Goal: Task Accomplishment & Management: Use online tool/utility

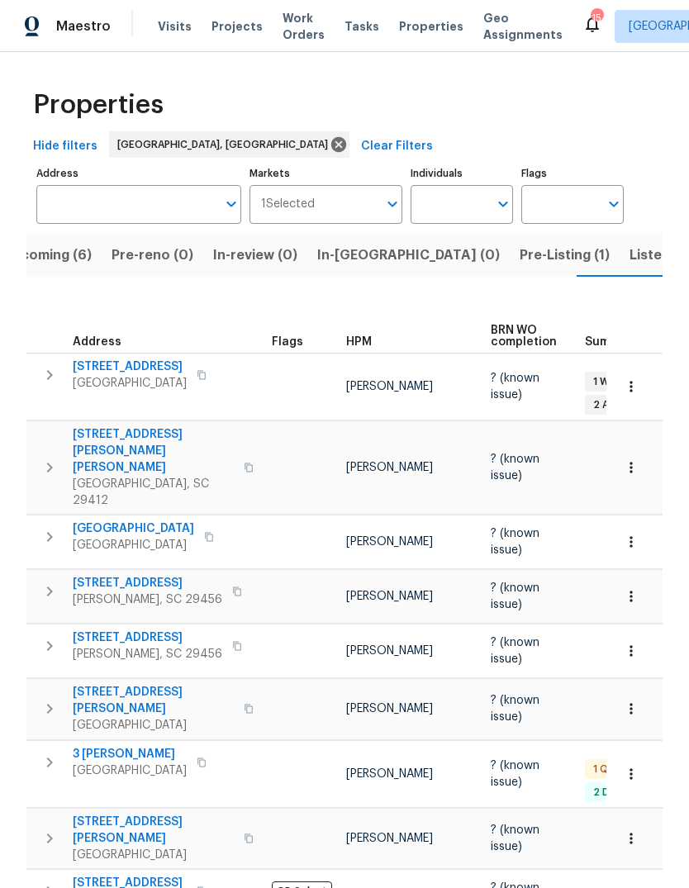
click at [619, 276] on button "Listed (13)" at bounding box center [663, 255] width 88 height 43
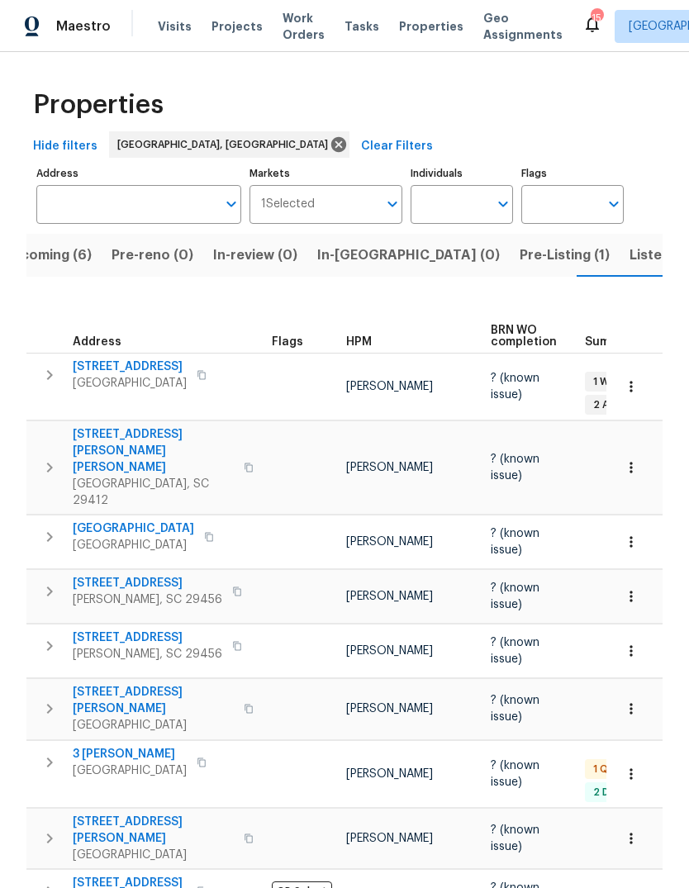
click at [401, 34] on span "Properties" at bounding box center [431, 26] width 64 height 17
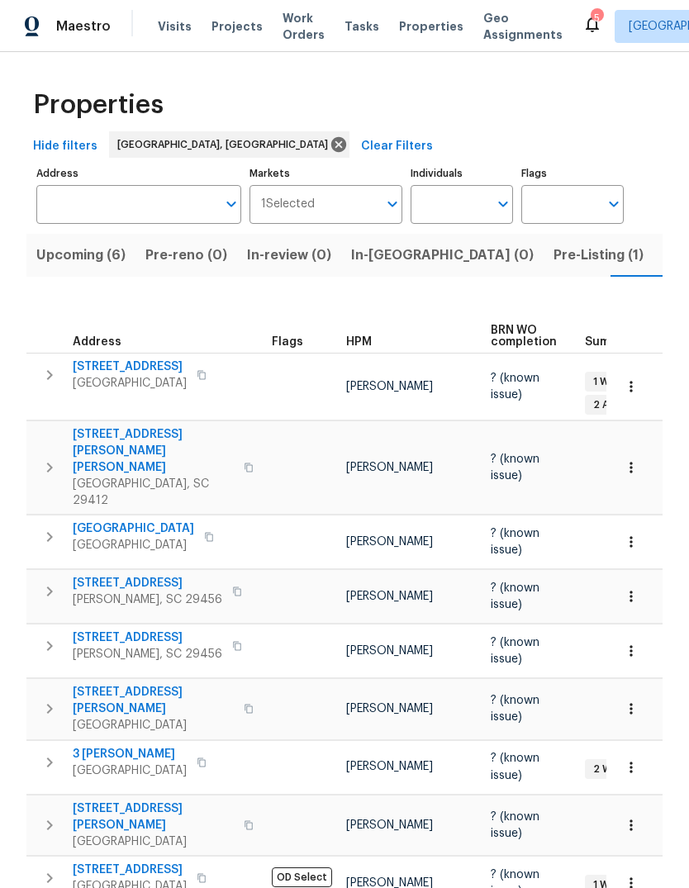
scroll to position [0, 34]
click at [415, 25] on span "Properties" at bounding box center [431, 26] width 64 height 17
click at [74, 259] on span "Upcoming (6)" at bounding box center [46, 255] width 89 height 23
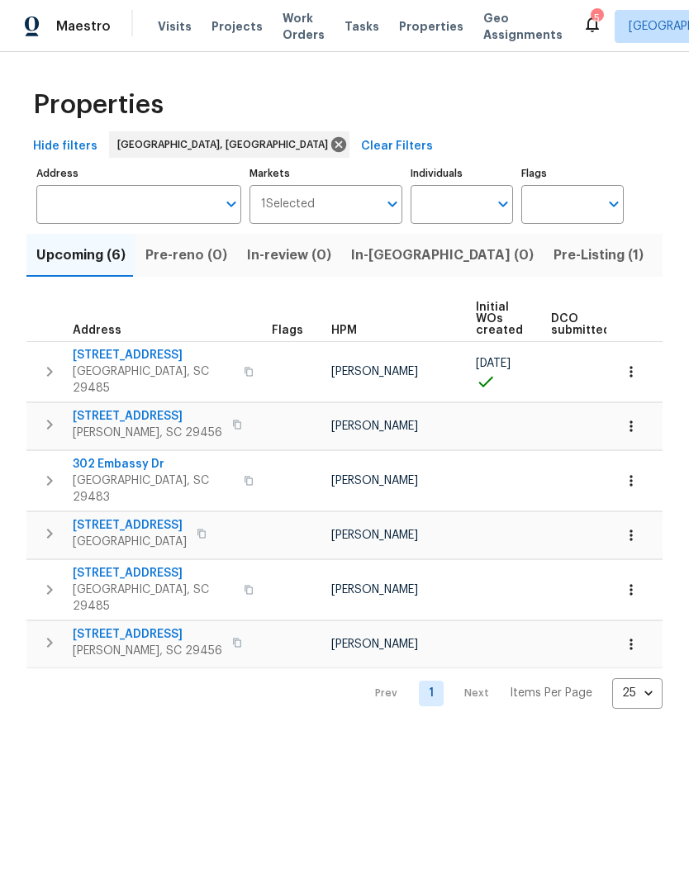
click at [120, 363] on span "[STREET_ADDRESS]" at bounding box center [153, 355] width 161 height 17
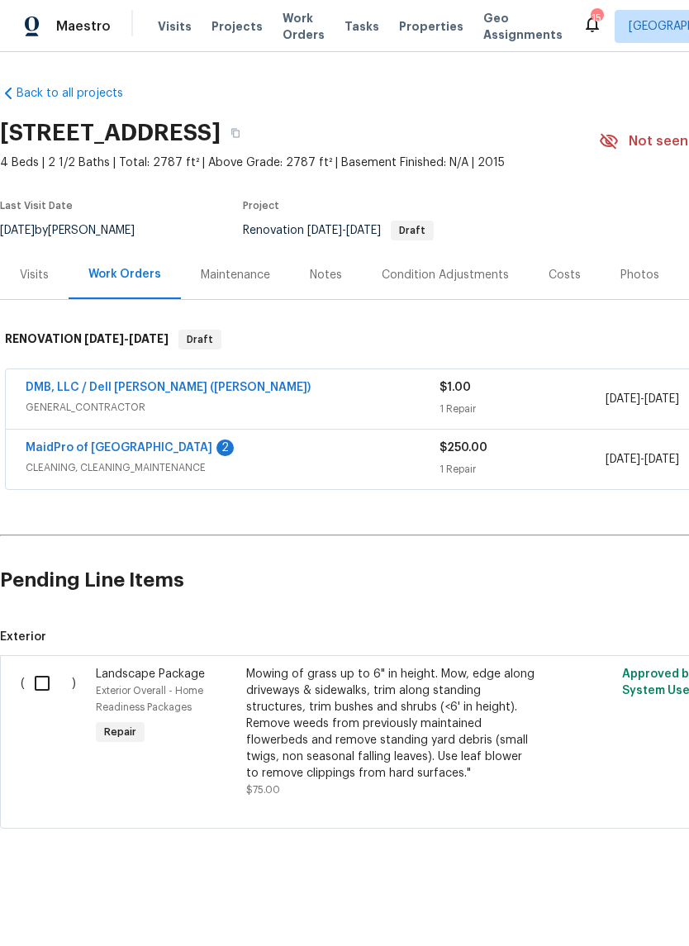
click at [47, 680] on input "checkbox" at bounding box center [48, 683] width 47 height 35
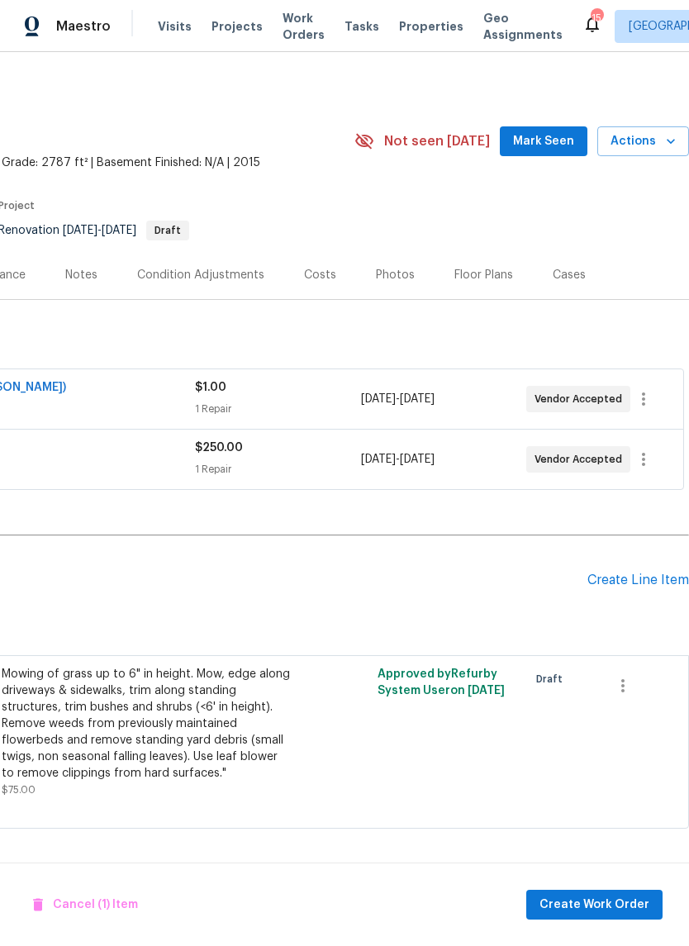
scroll to position [0, 244]
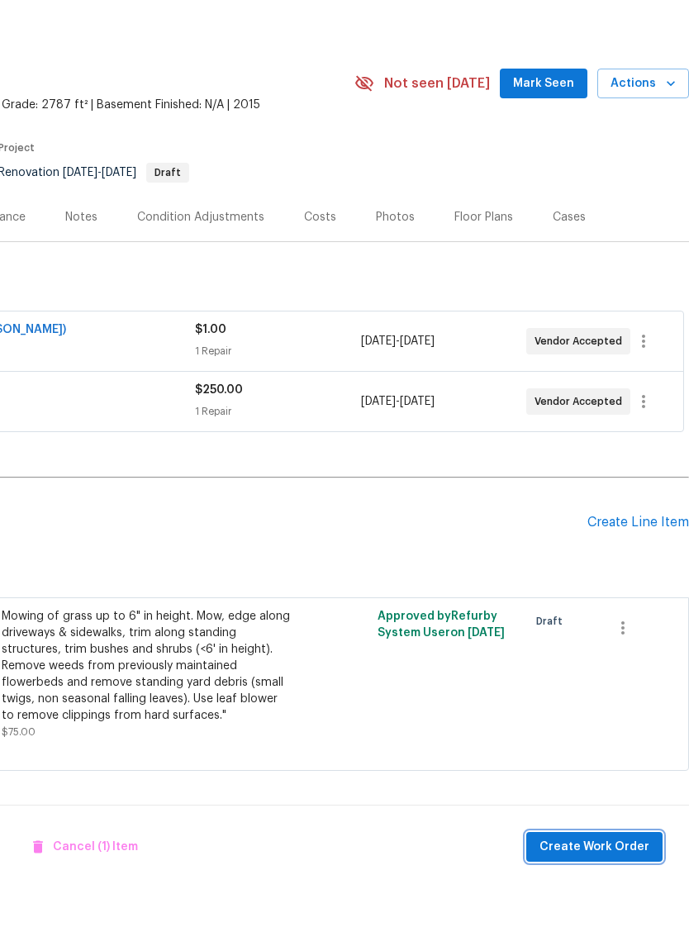
click at [596, 894] on span "Create Work Order" at bounding box center [594, 904] width 110 height 21
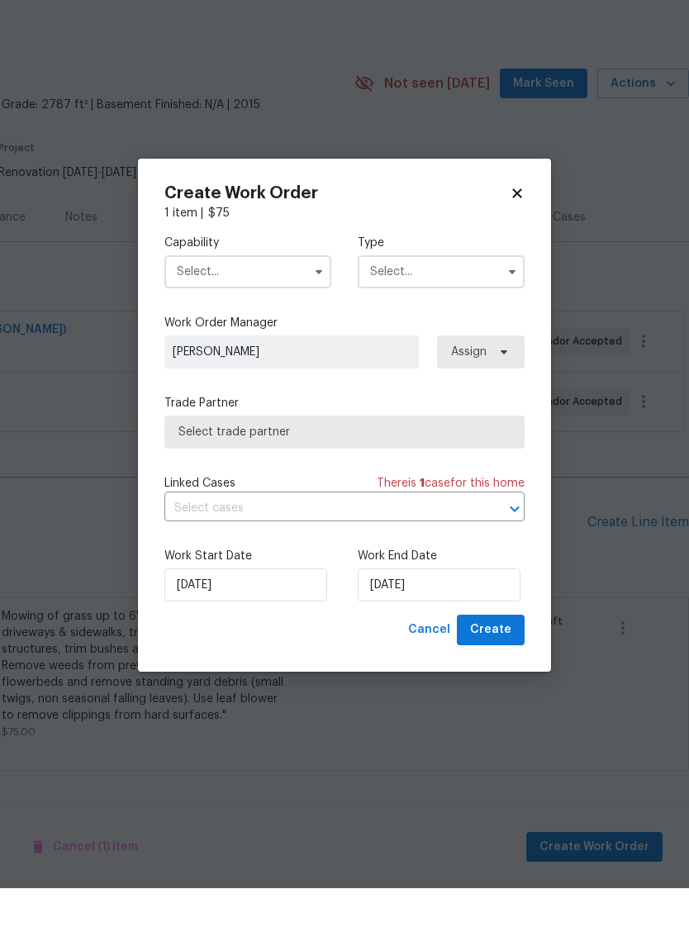
click at [293, 313] on input "text" at bounding box center [247, 329] width 167 height 33
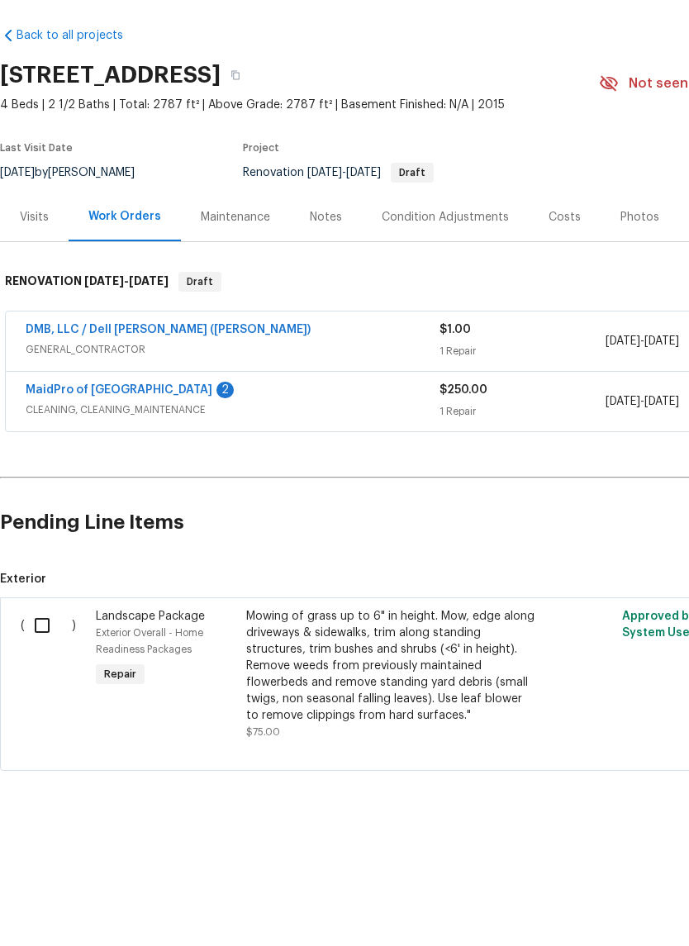
scroll to position [0, 0]
click at [50, 666] on input "checkbox" at bounding box center [48, 683] width 47 height 35
checkbox input "true"
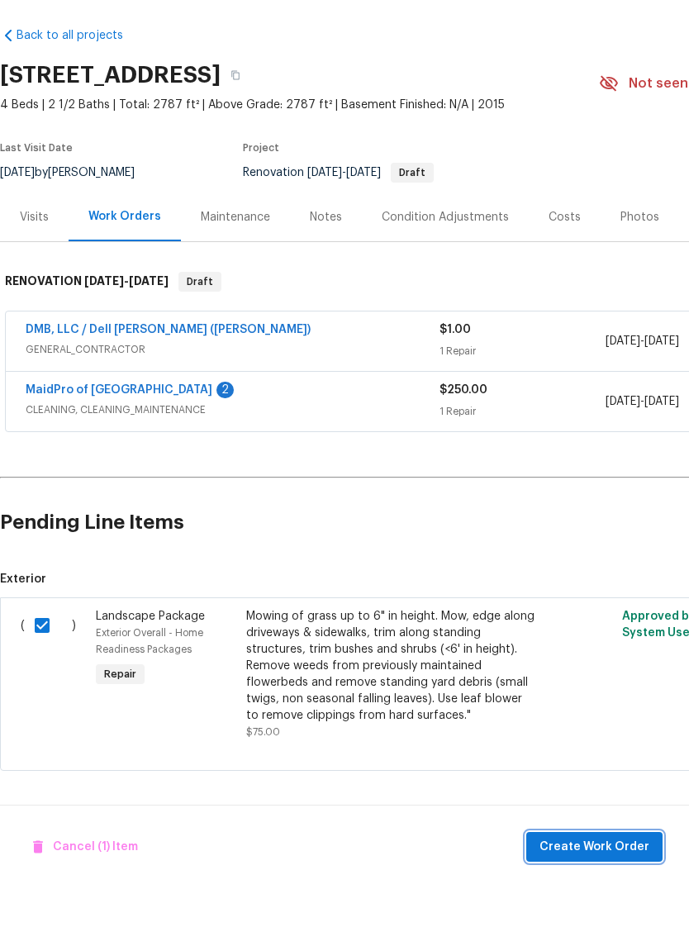
click at [623, 890] on button "Create Work Order" at bounding box center [594, 905] width 136 height 31
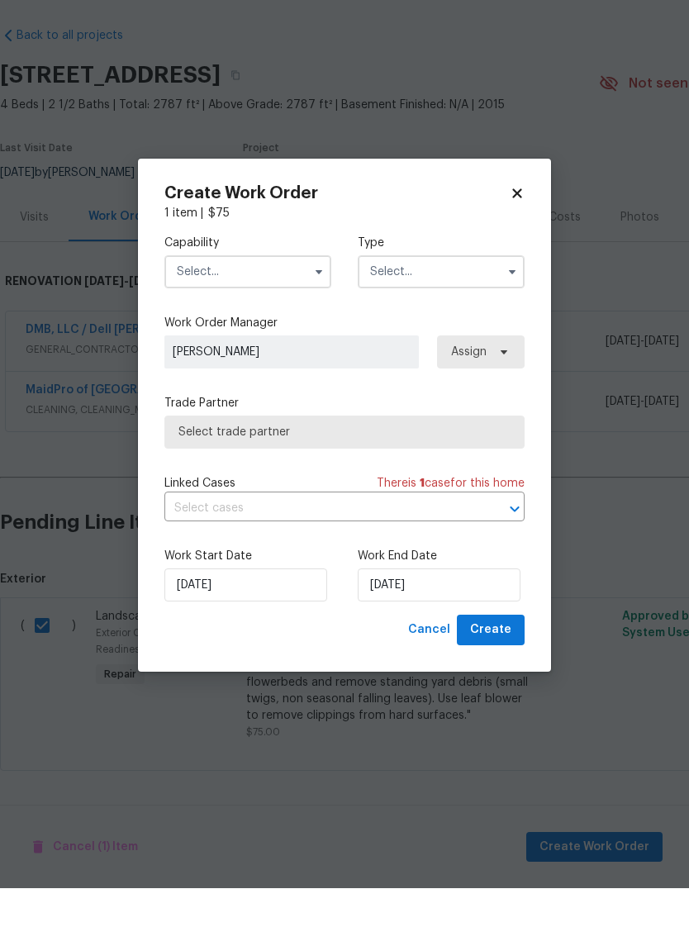
click at [289, 313] on input "text" at bounding box center [247, 329] width 167 height 33
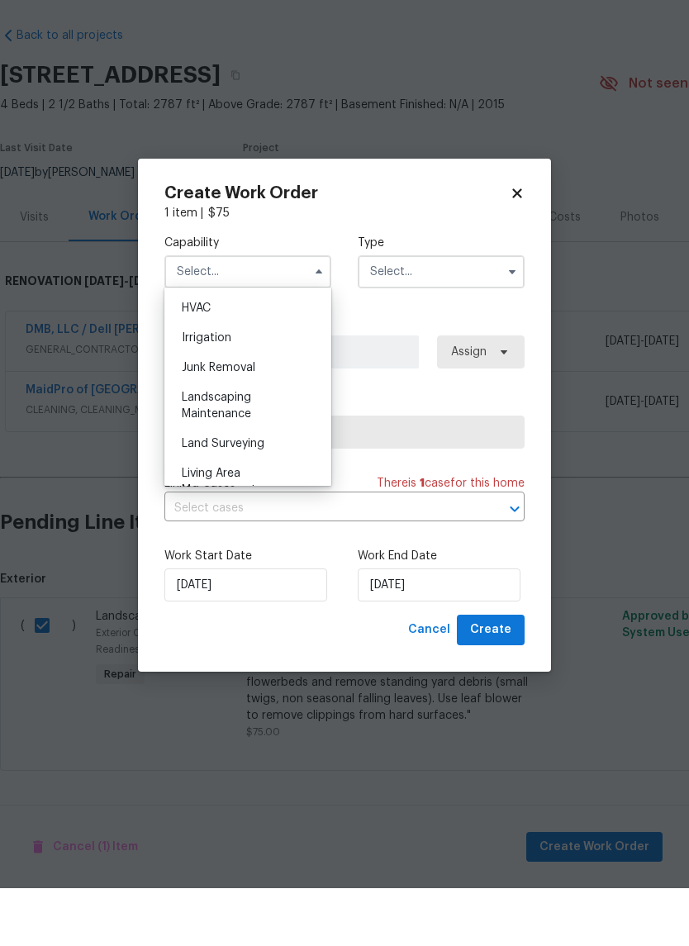
scroll to position [1023, 0]
click at [273, 414] on div "Landscaping Maintenance" at bounding box center [247, 437] width 159 height 46
type input "Landscaping Maintenance"
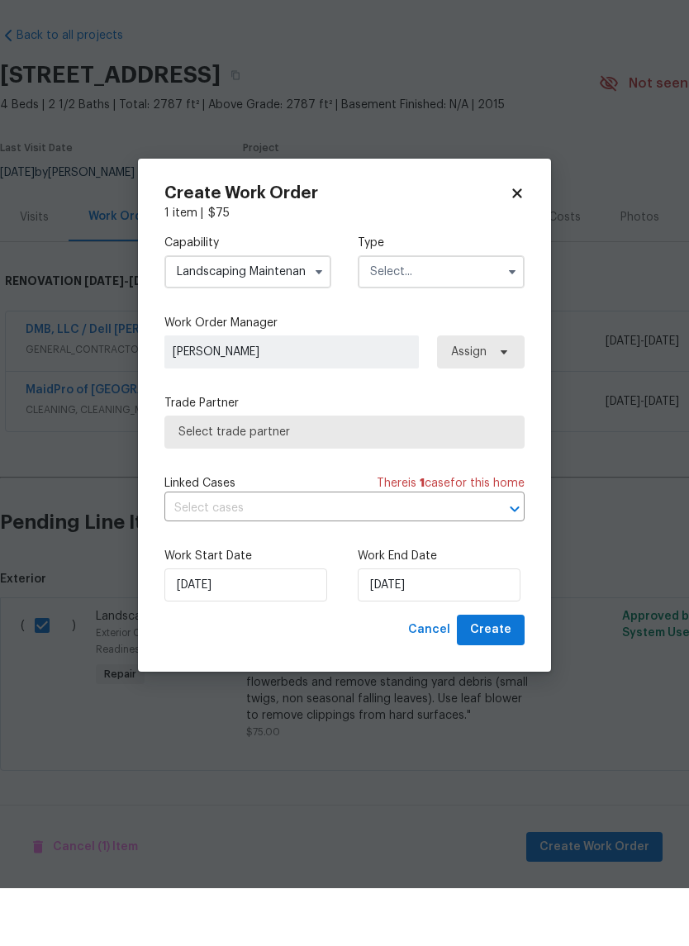
click at [498, 313] on input "text" at bounding box center [441, 329] width 167 height 33
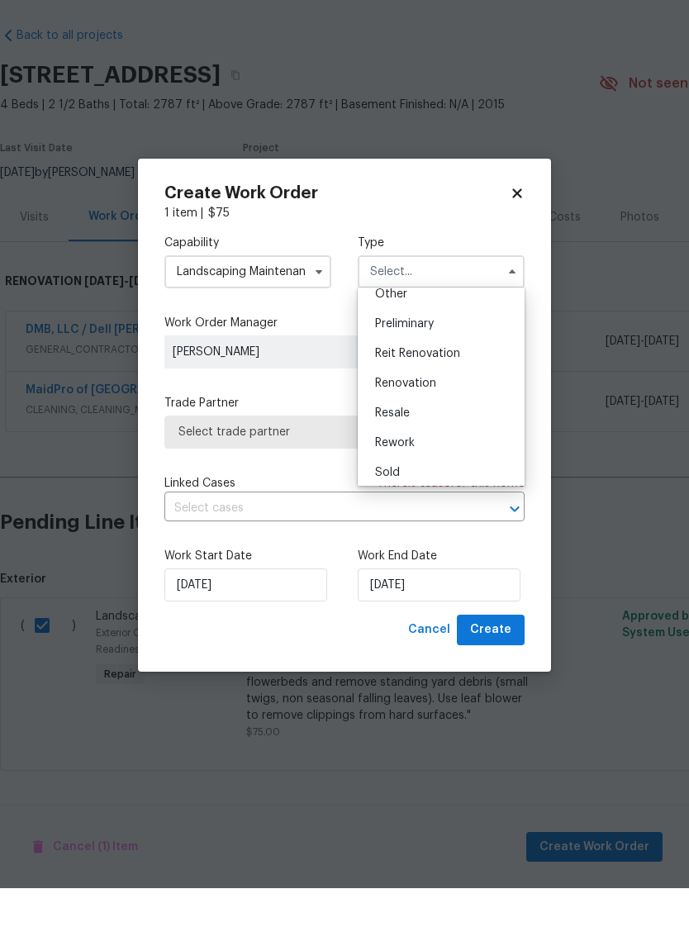
scroll to position [340, 0]
click at [481, 425] on div "Renovation" at bounding box center [441, 440] width 159 height 30
type input "Renovation"
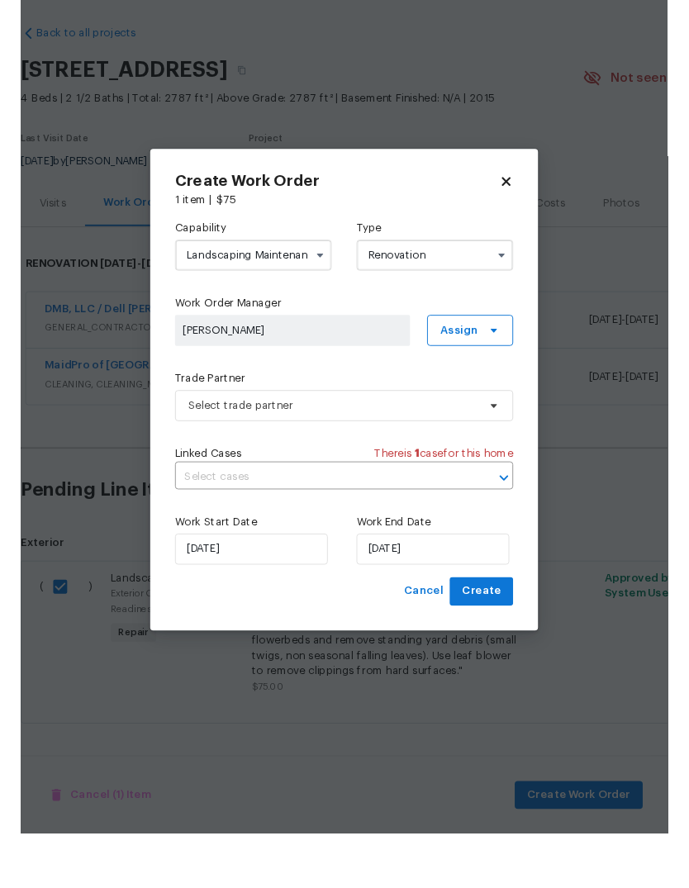
scroll to position [0, 0]
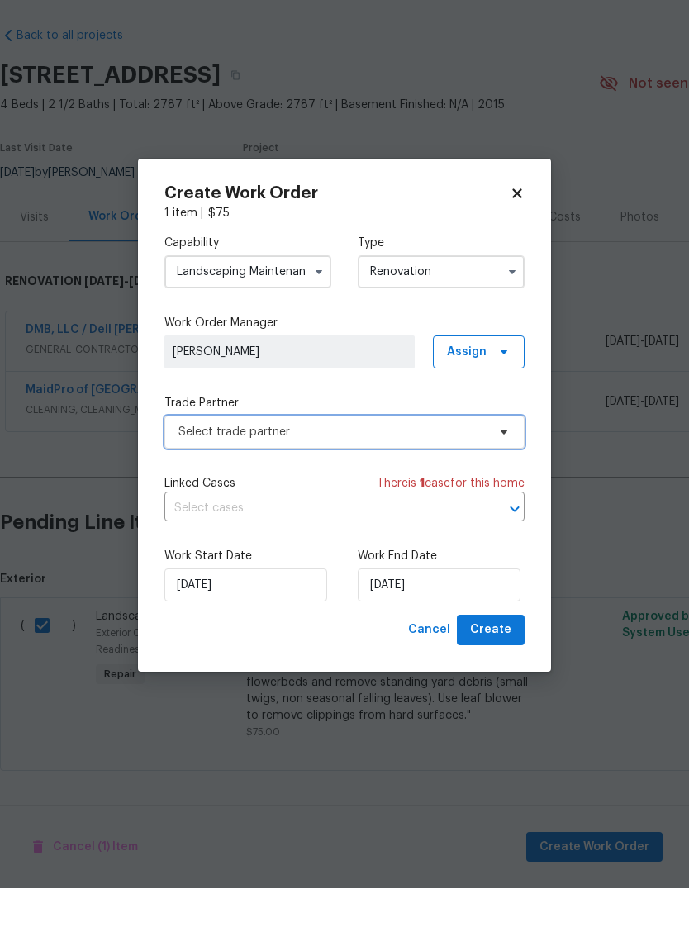
click at [496, 483] on span at bounding box center [501, 489] width 18 height 13
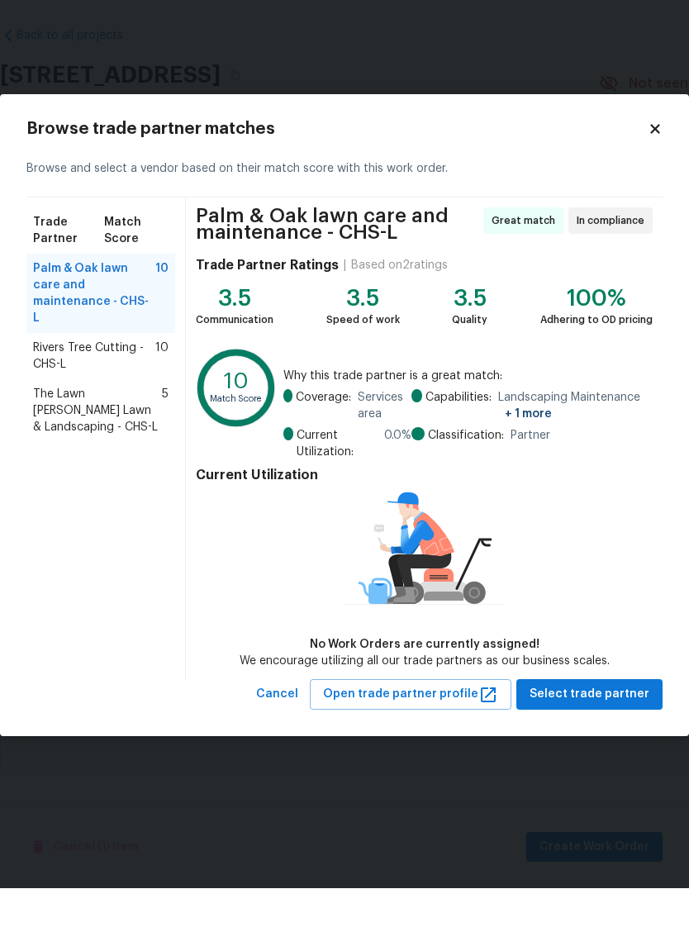
click at [130, 444] on span "The Lawn Barber Lawn & Landscaping - CHS-L" at bounding box center [97, 469] width 129 height 50
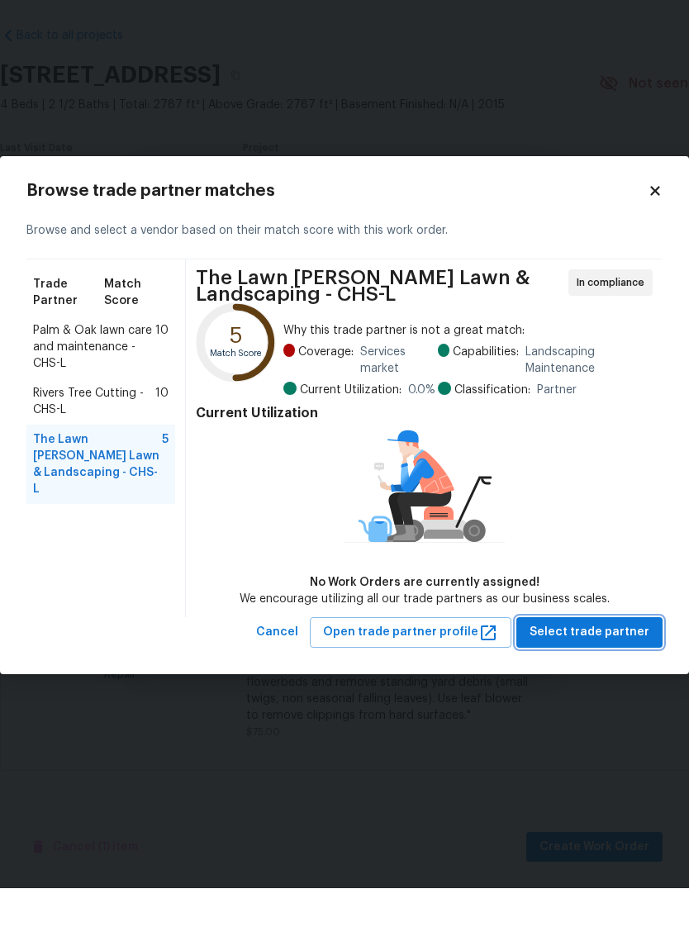
click at [619, 680] on span "Select trade partner" at bounding box center [589, 690] width 120 height 21
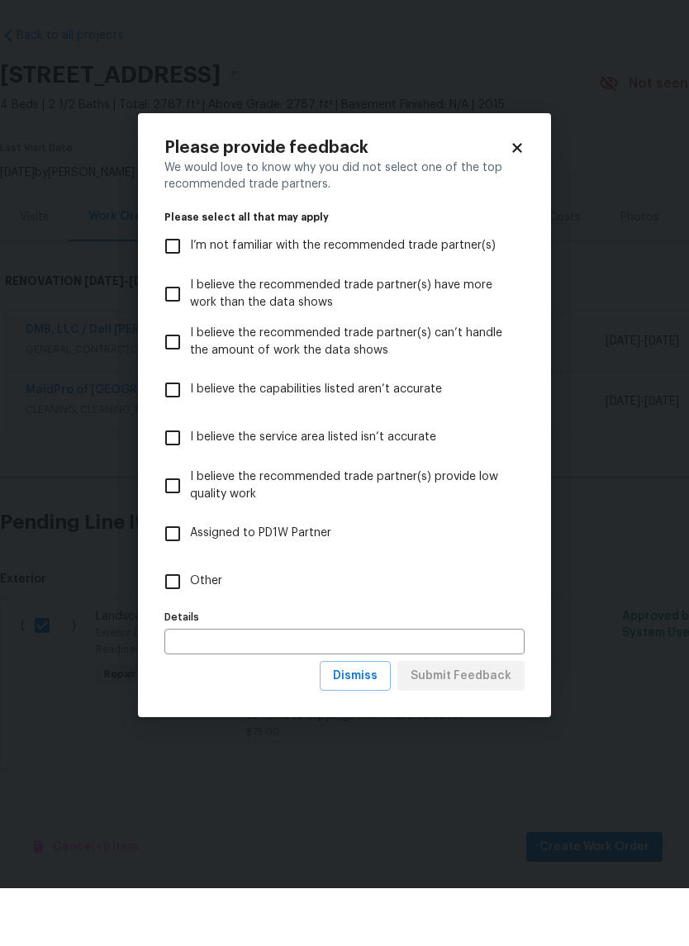
click at [235, 615] on label "Other" at bounding box center [333, 639] width 356 height 48
click at [190, 622] on input "Other" at bounding box center [172, 639] width 35 height 35
checkbox input "true"
click at [499, 724] on span "Submit Feedback" at bounding box center [460, 734] width 101 height 21
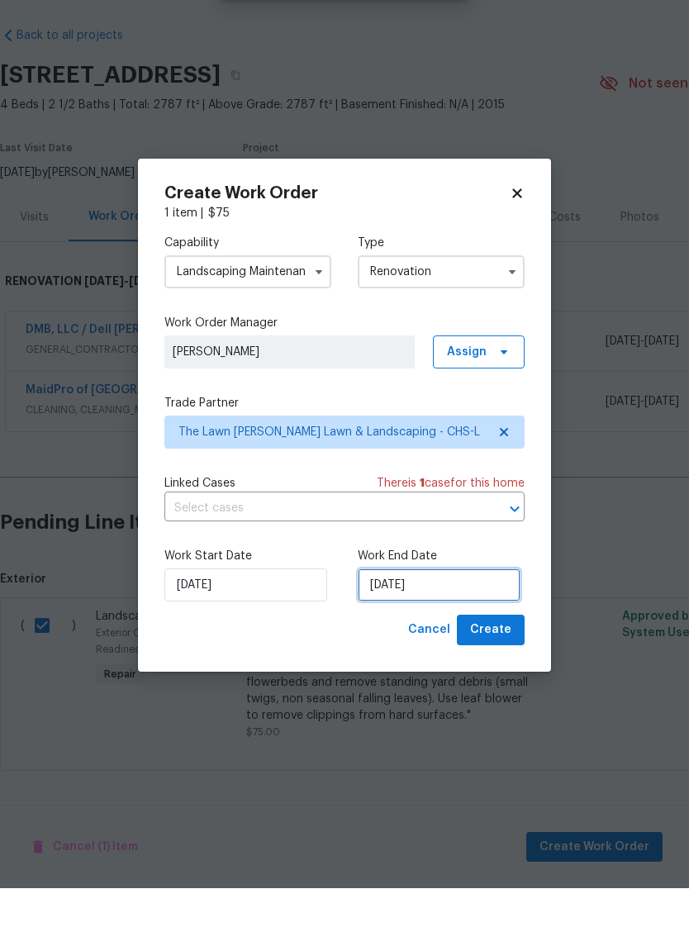
click at [446, 626] on input "8/29/2025" at bounding box center [439, 642] width 163 height 33
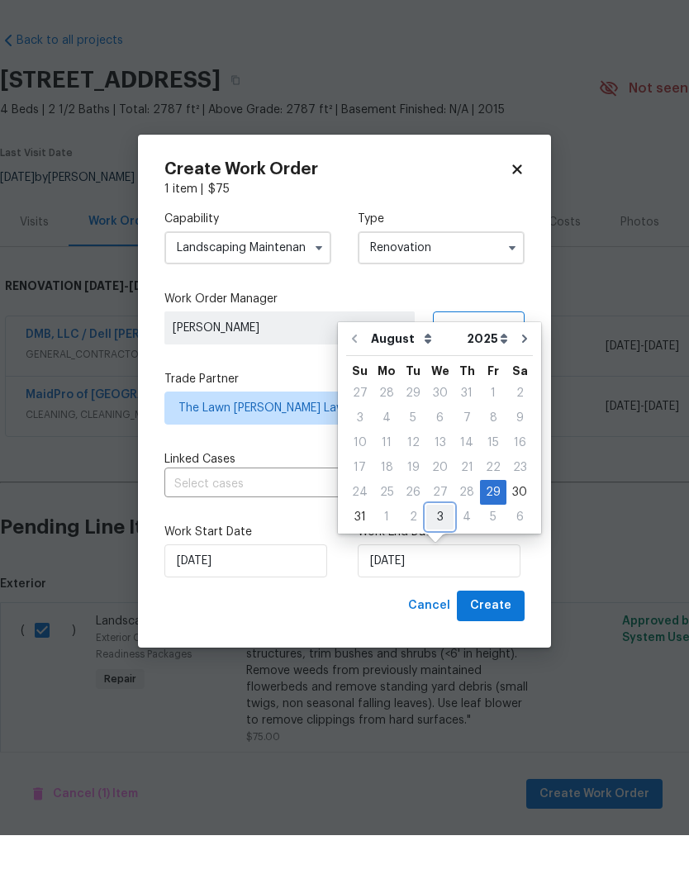
click at [428, 558] on div "3" at bounding box center [439, 569] width 27 height 23
type input "9/3/2025"
select select "8"
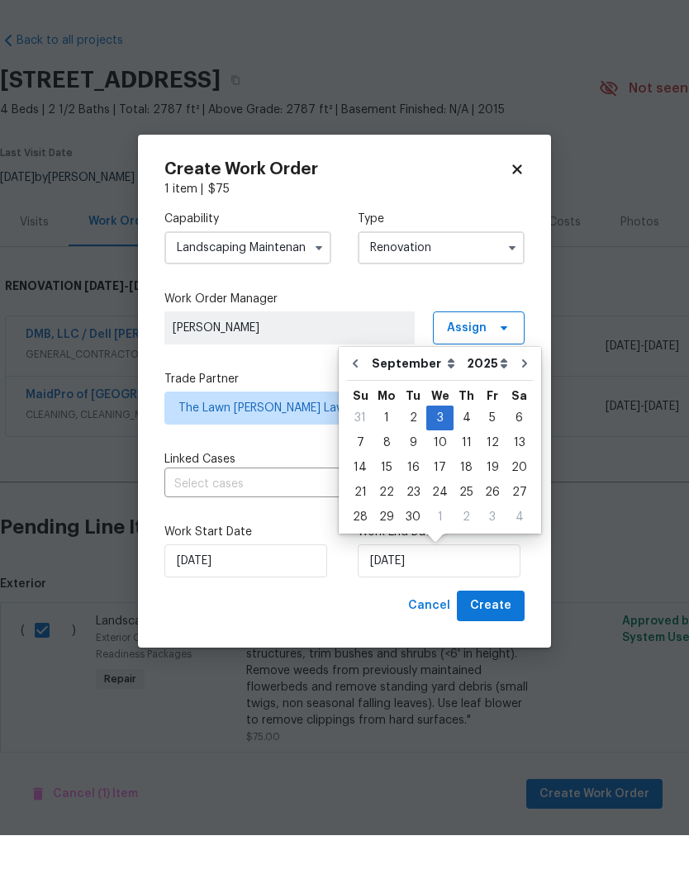
scroll to position [53, 0]
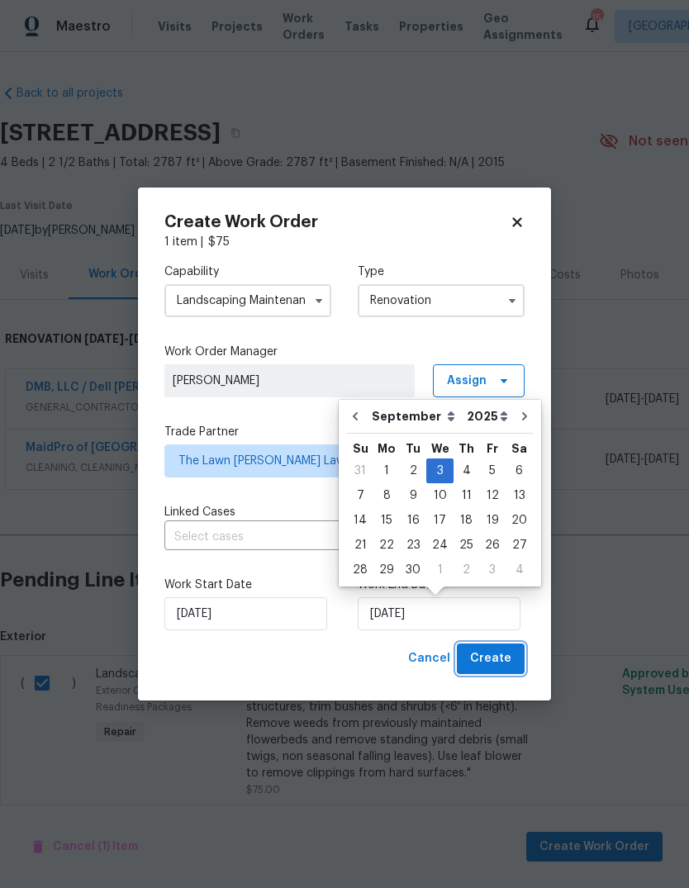
click at [508, 661] on span "Create" at bounding box center [490, 658] width 41 height 21
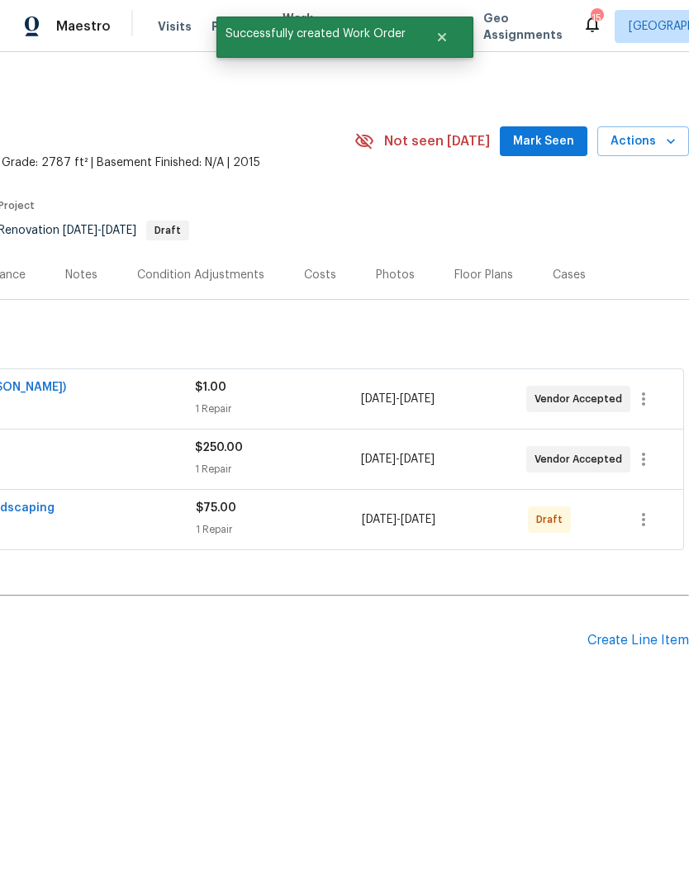
scroll to position [0, 244]
click at [648, 517] on icon "button" at bounding box center [643, 520] width 20 height 20
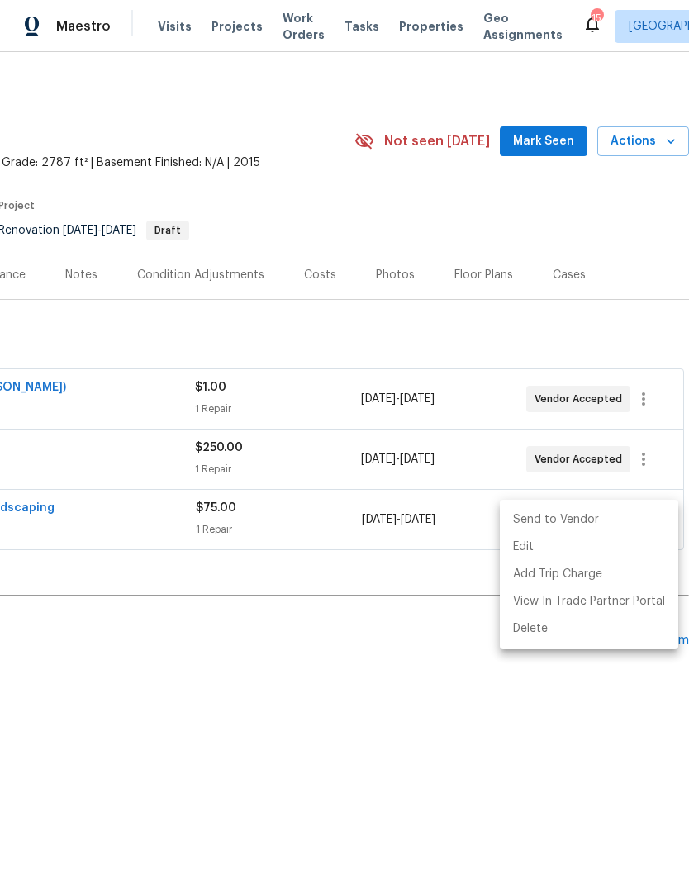
click at [595, 520] on li "Send to Vendor" at bounding box center [589, 519] width 178 height 27
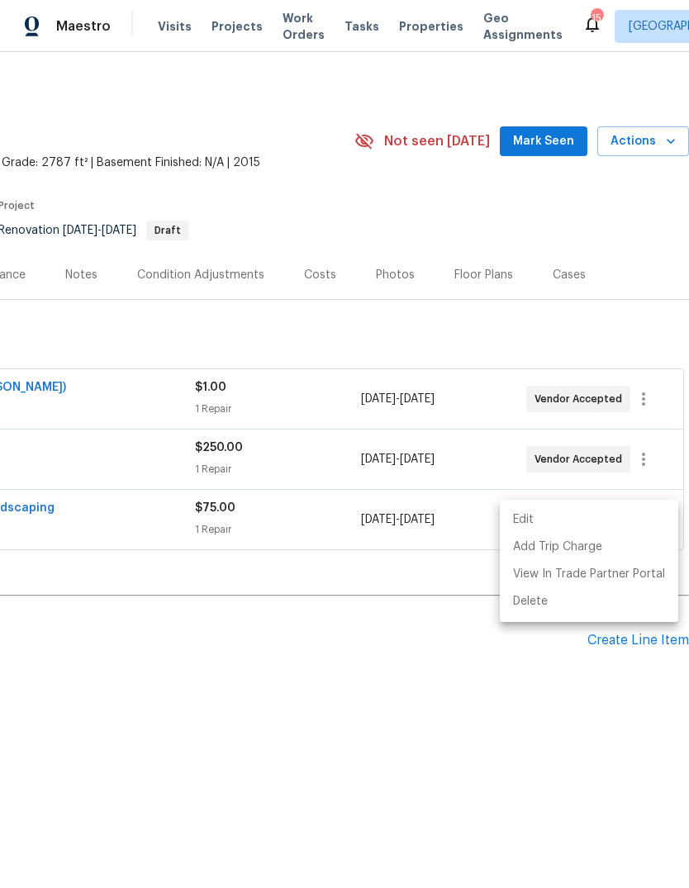
click at [406, 610] on div at bounding box center [344, 444] width 689 height 888
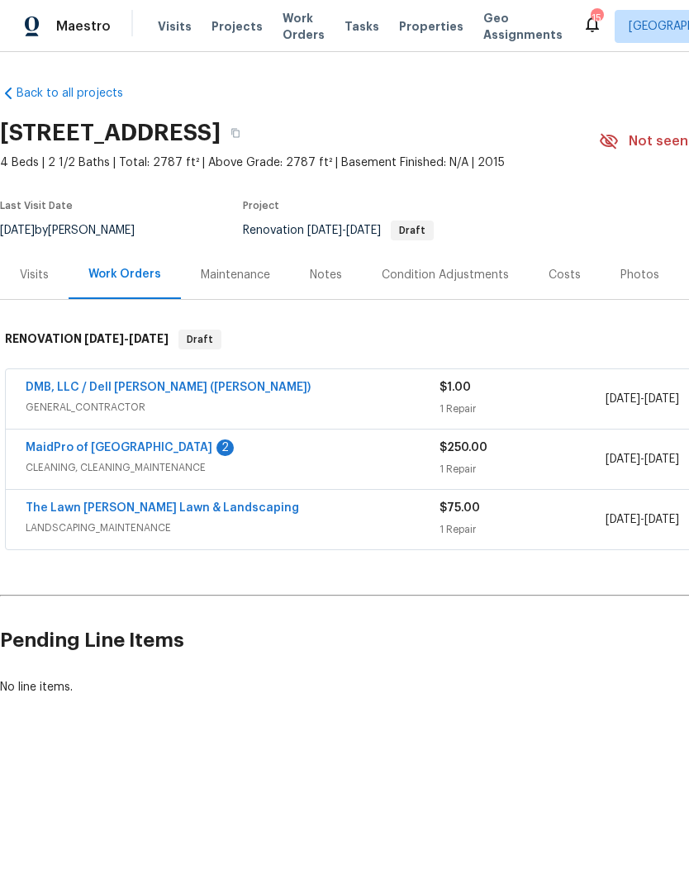
scroll to position [0, 0]
click at [211, 507] on link "The Lawn Barber Lawn & Landscaping" at bounding box center [162, 508] width 273 height 12
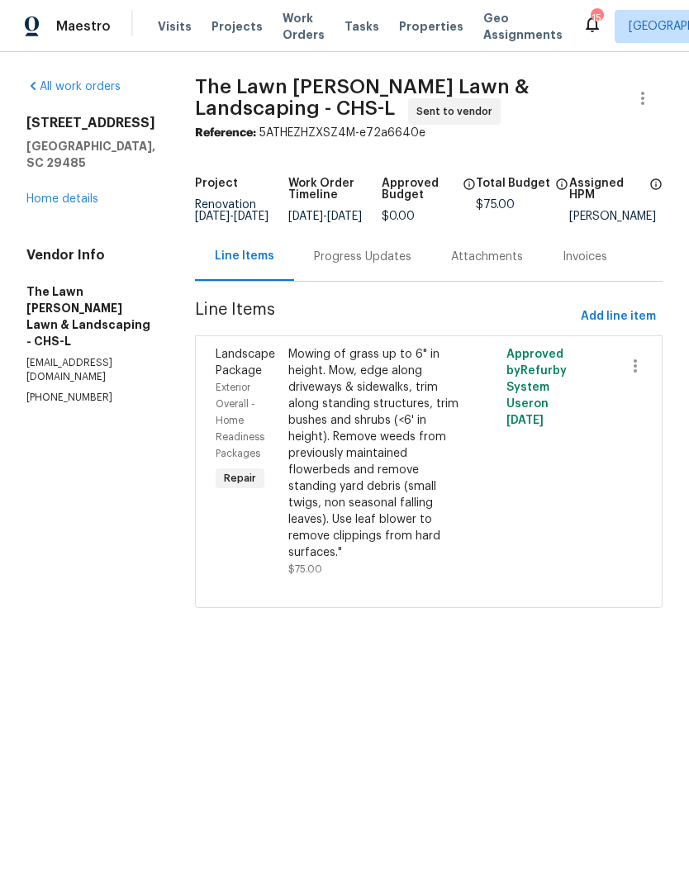
click at [374, 265] on div "Progress Updates" at bounding box center [362, 257] width 97 height 17
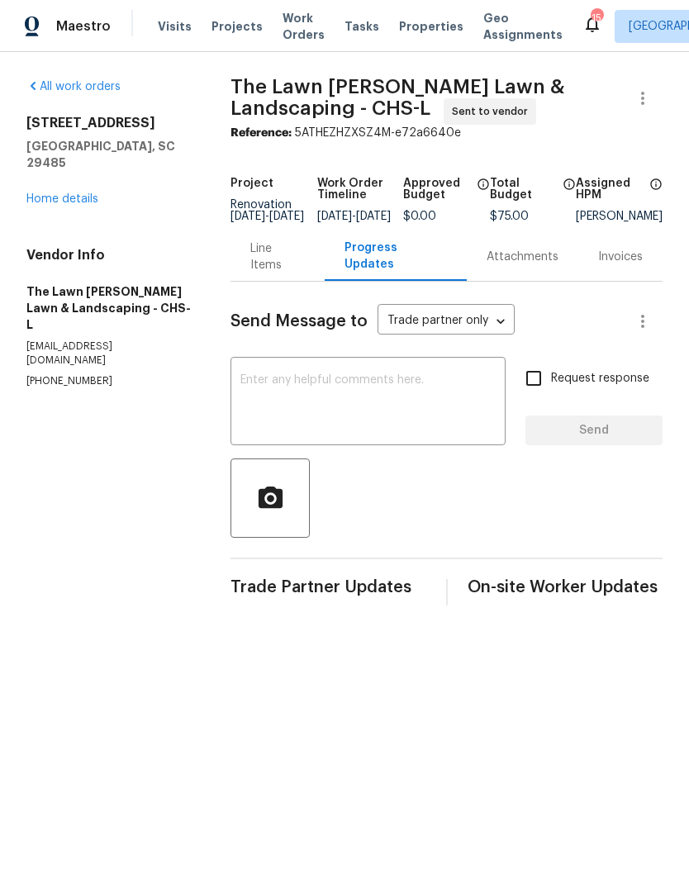
click at [301, 411] on textarea at bounding box center [367, 403] width 255 height 58
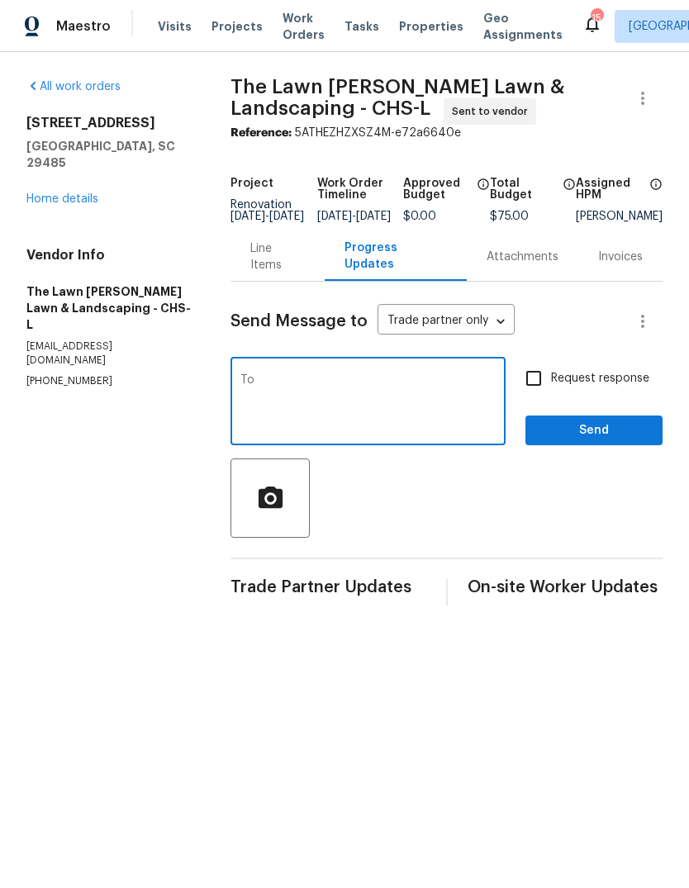
type textarea "T"
type textarea "Hey I’ll touch base with you on this one next week"
click at [602, 441] on span "Send" at bounding box center [594, 430] width 111 height 21
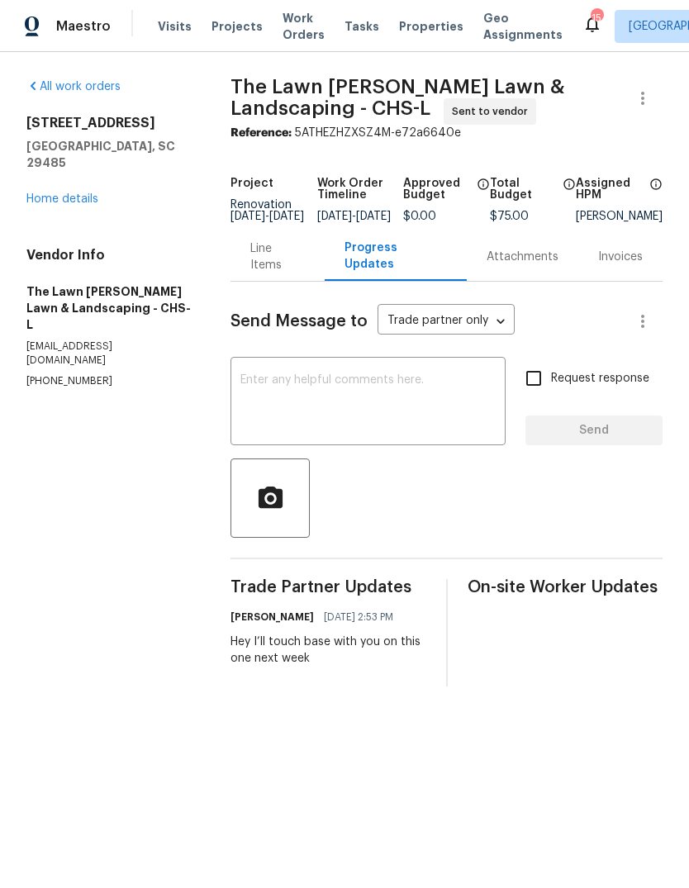
click at [406, 27] on span "Properties" at bounding box center [431, 26] width 64 height 17
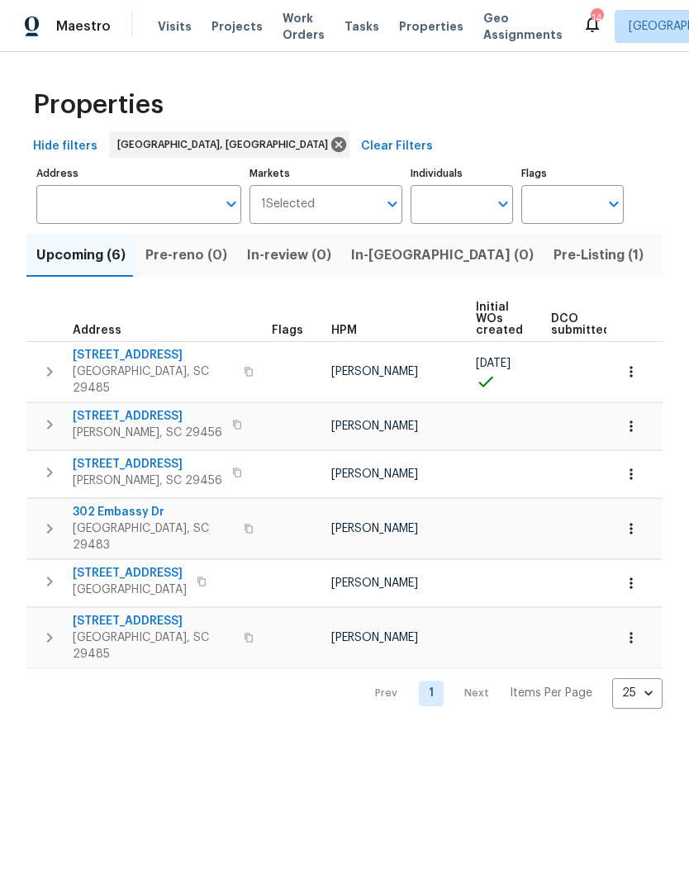
click at [150, 211] on input "Address" at bounding box center [126, 204] width 180 height 39
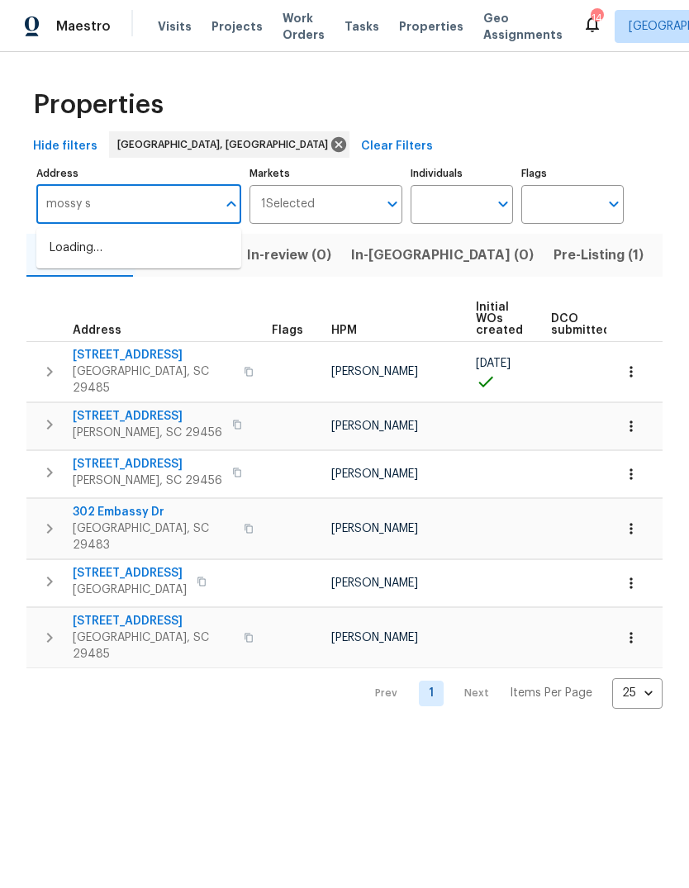
type input "mossy sc"
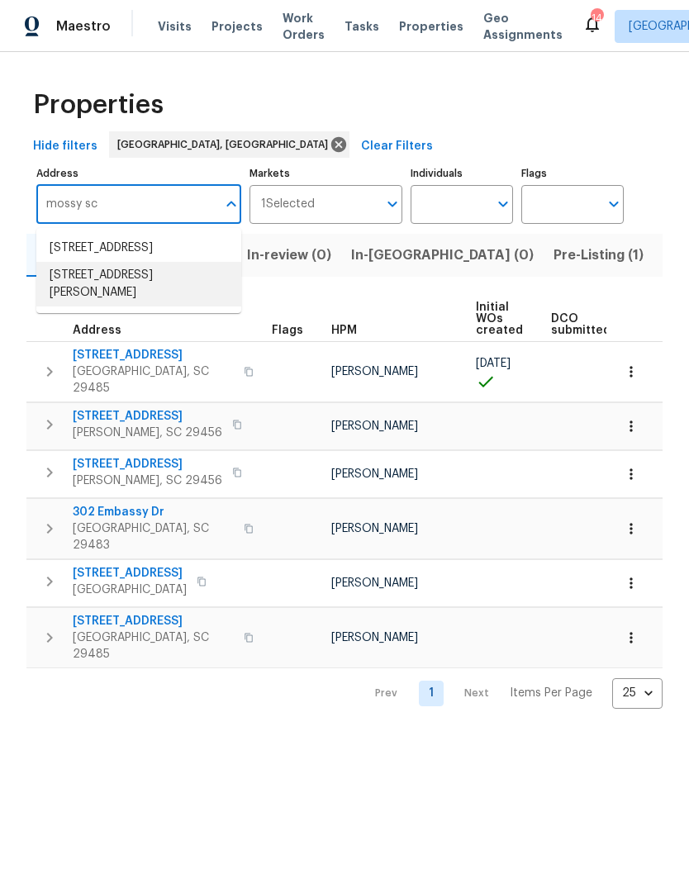
click at [90, 305] on li "[STREET_ADDRESS][PERSON_NAME]" at bounding box center [138, 284] width 205 height 45
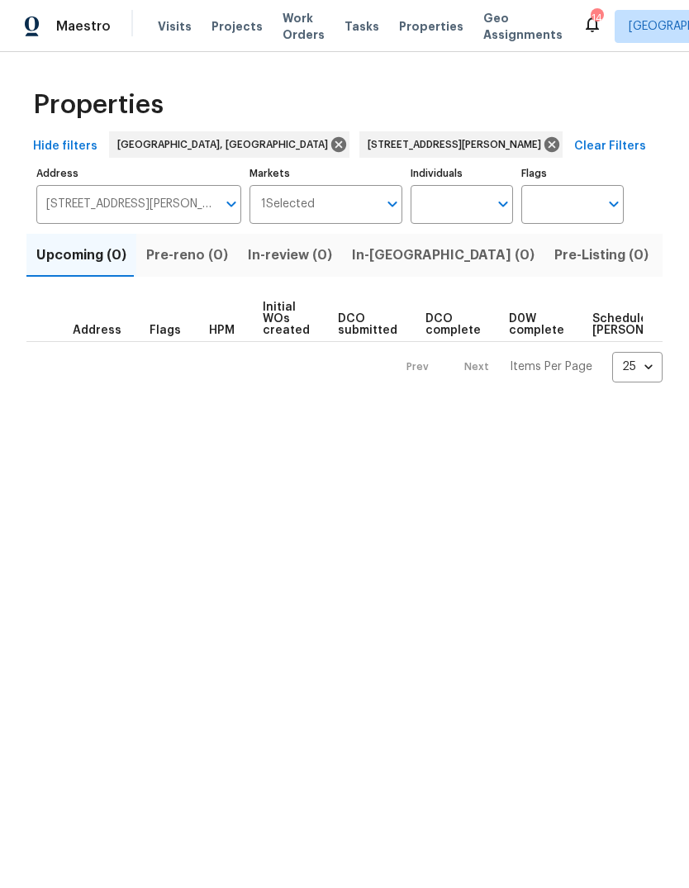
click at [668, 254] on span "Listed (1)" at bounding box center [697, 255] width 59 height 23
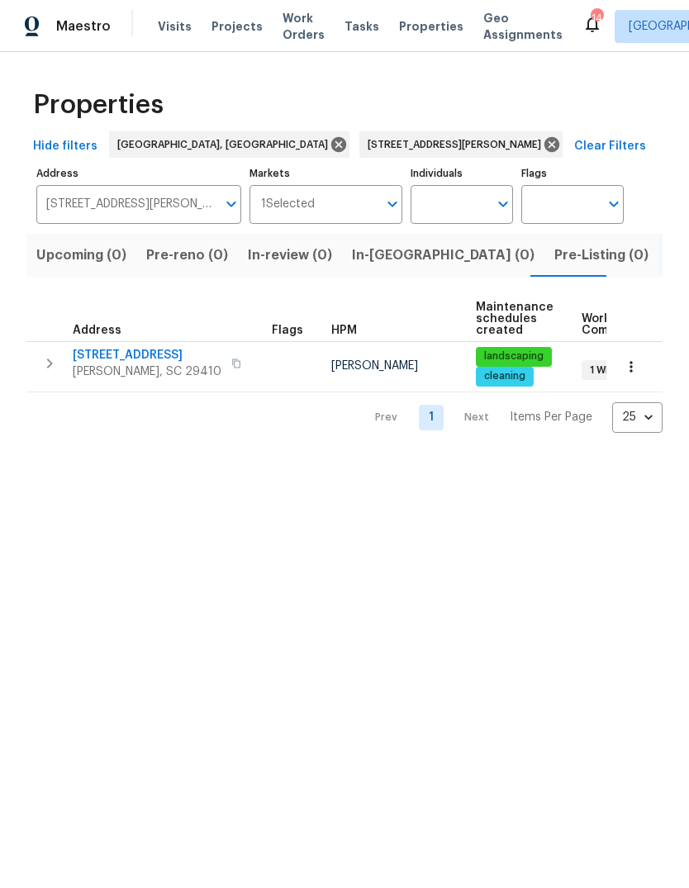
click at [114, 358] on span "7228 Mossy Creek Ln" at bounding box center [147, 355] width 149 height 17
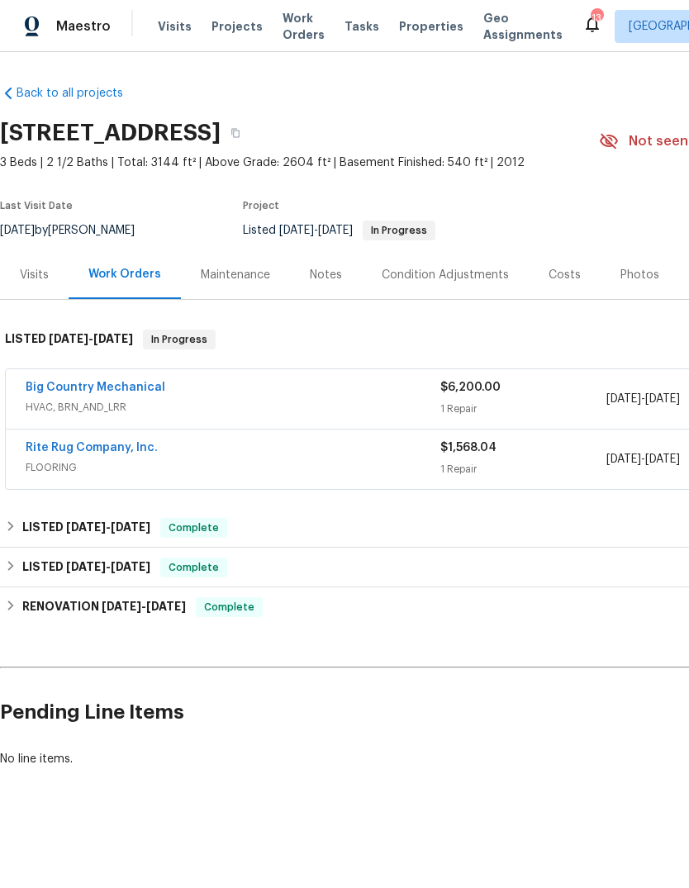
click at [413, 26] on span "Properties" at bounding box center [431, 26] width 64 height 17
